Goal: Find specific page/section: Find specific page/section

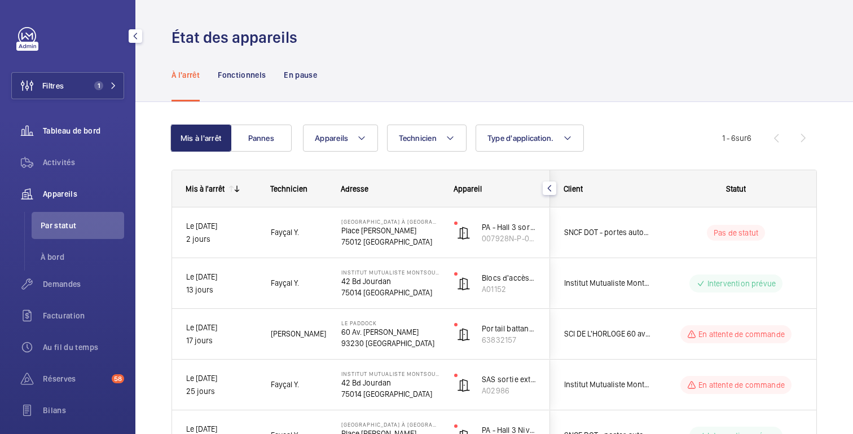
click at [74, 139] on div "Tableau de bord" at bounding box center [67, 130] width 113 height 27
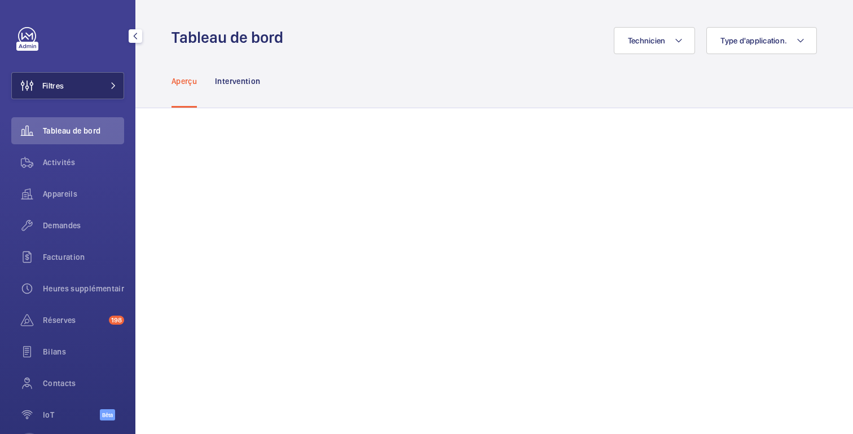
click at [98, 81] on button "Filtres" at bounding box center [67, 85] width 113 height 27
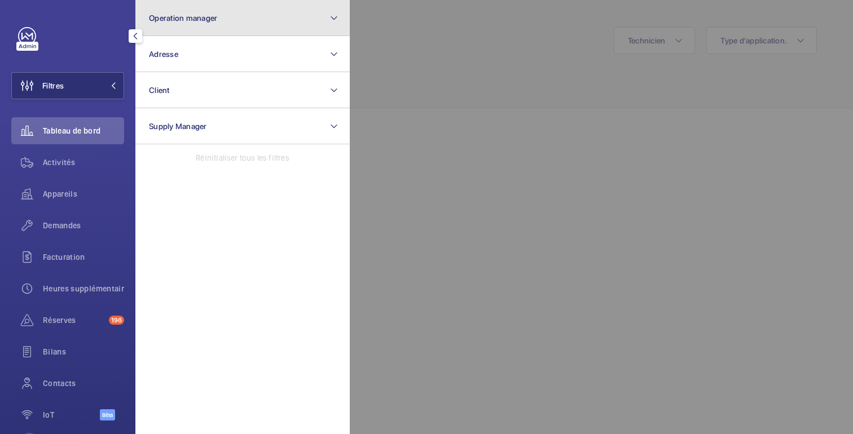
click at [241, 30] on button "Operation manager" at bounding box center [242, 18] width 214 height 36
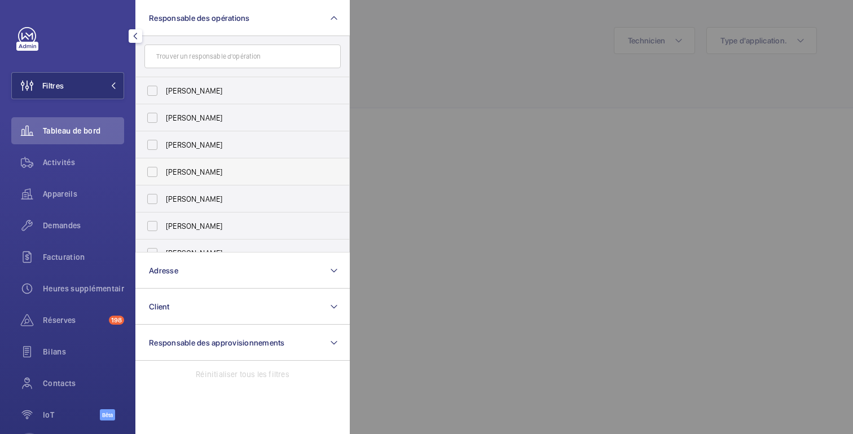
scroll to position [42, 0]
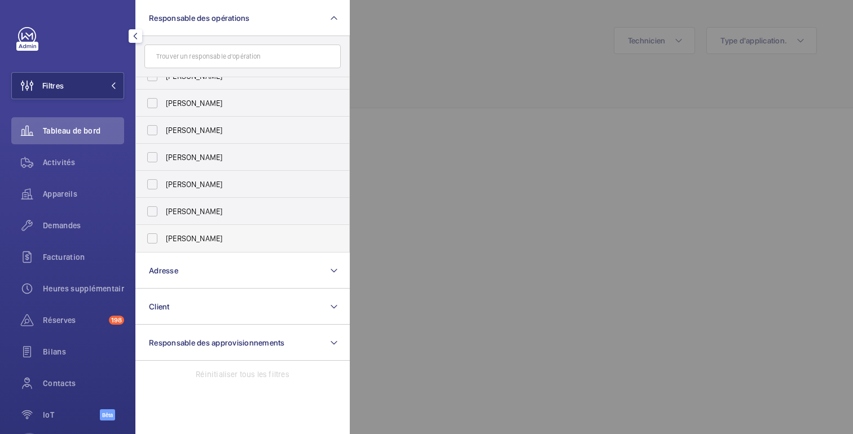
click at [219, 244] on span "[PERSON_NAME]" at bounding box center [243, 238] width 155 height 11
click at [164, 244] on input "[PERSON_NAME]" at bounding box center [152, 238] width 23 height 23
checkbox input "true"
click at [566, 143] on div at bounding box center [776, 217] width 853 height 434
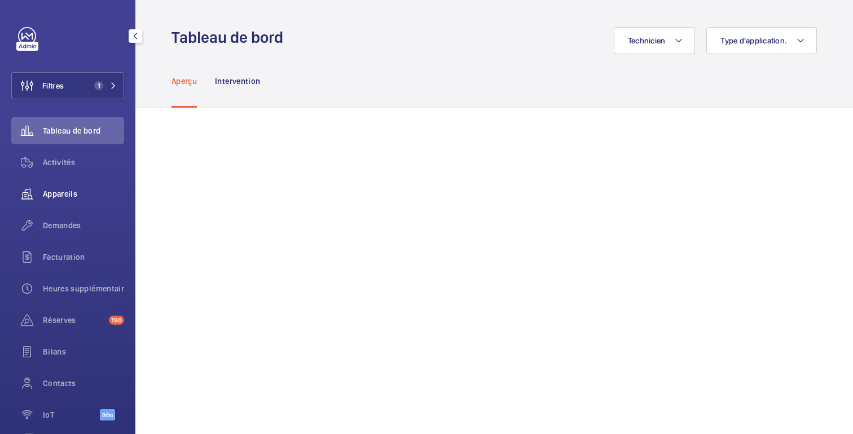
click at [67, 196] on font "Appareils" at bounding box center [60, 194] width 34 height 9
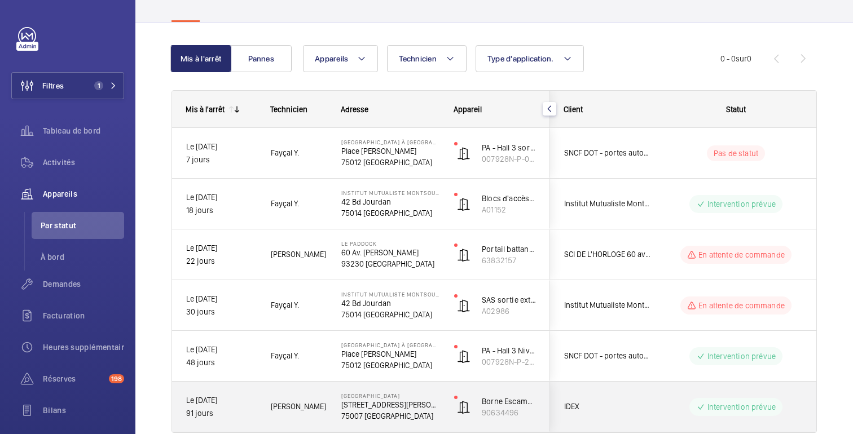
scroll to position [64, 0]
